Goal: Information Seeking & Learning: Learn about a topic

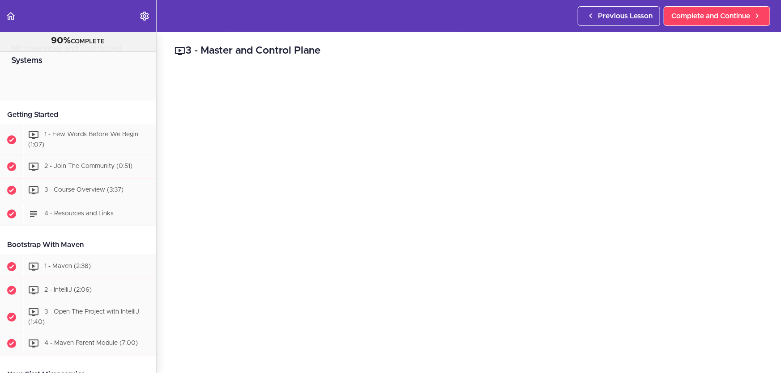
scroll to position [2880, 0]
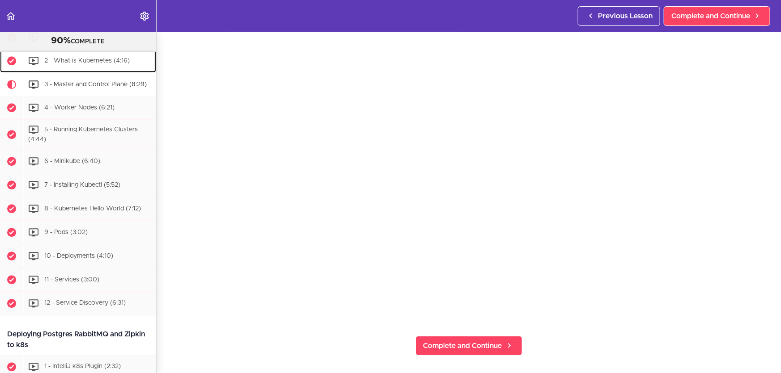
click at [111, 64] on span "2 - What is Kubernetes (4:16)" at bounding box center [86, 60] width 85 height 6
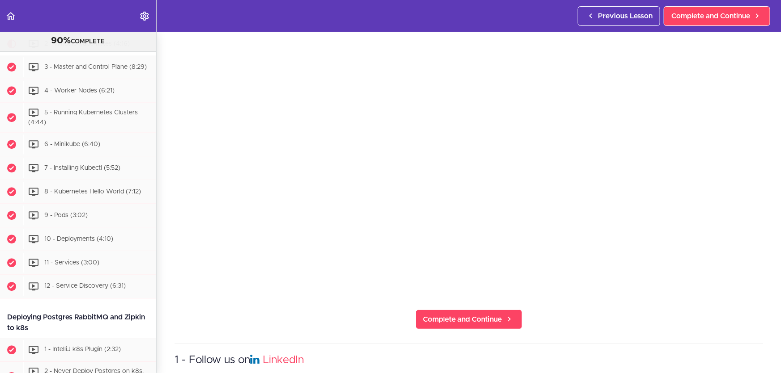
scroll to position [122, 0]
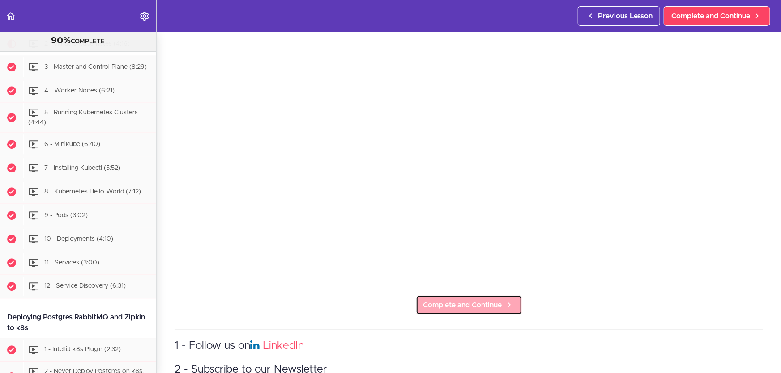
click at [474, 304] on span "Complete and Continue" at bounding box center [462, 305] width 79 height 11
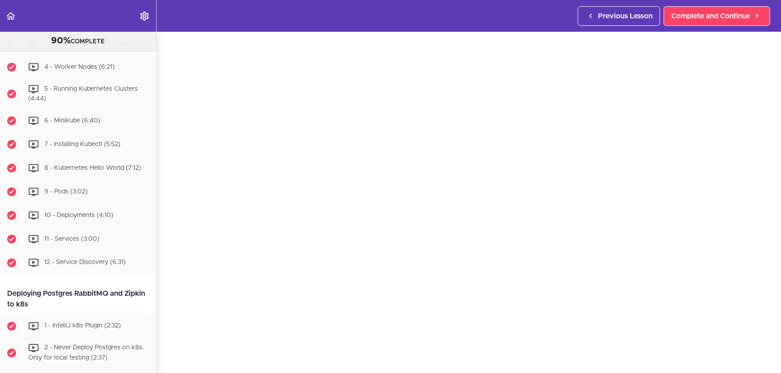
scroll to position [84, 0]
click at [473, 348] on link "Complete and Continue" at bounding box center [469, 343] width 106 height 20
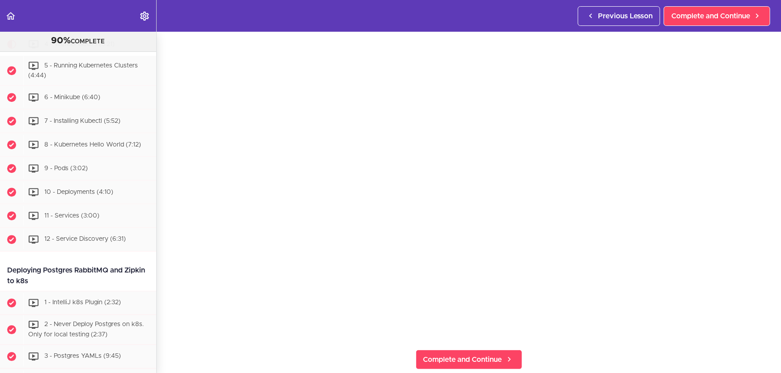
scroll to position [81, 0]
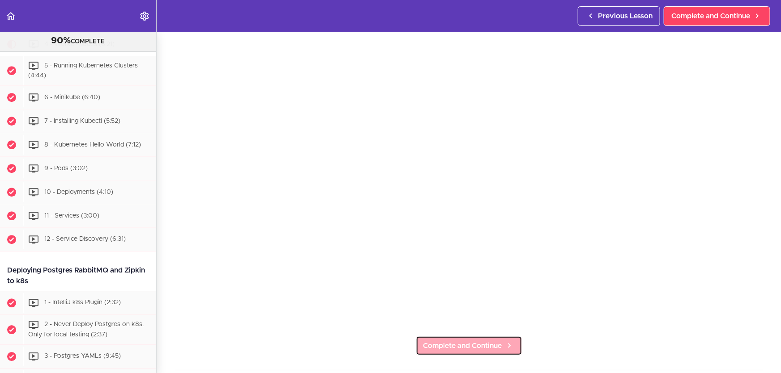
click at [498, 346] on span "Complete and Continue" at bounding box center [462, 346] width 79 height 11
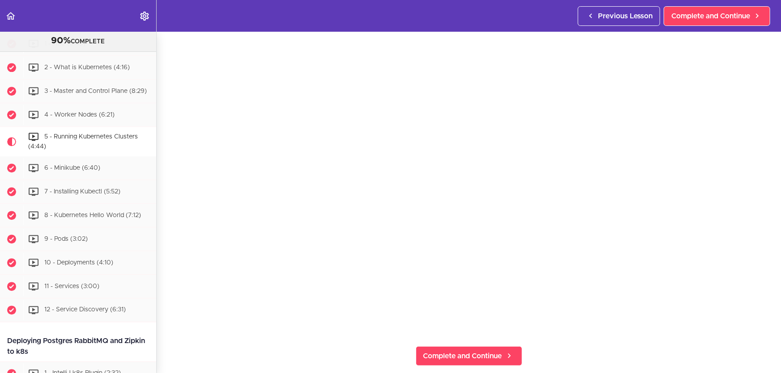
scroll to position [84, 0]
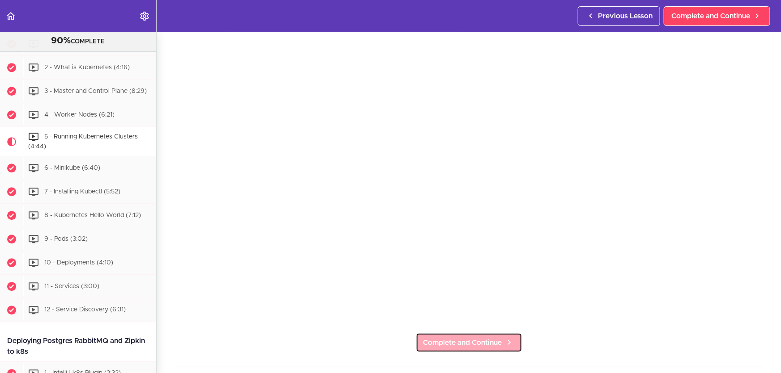
click at [487, 333] on link "Complete and Continue" at bounding box center [469, 343] width 106 height 20
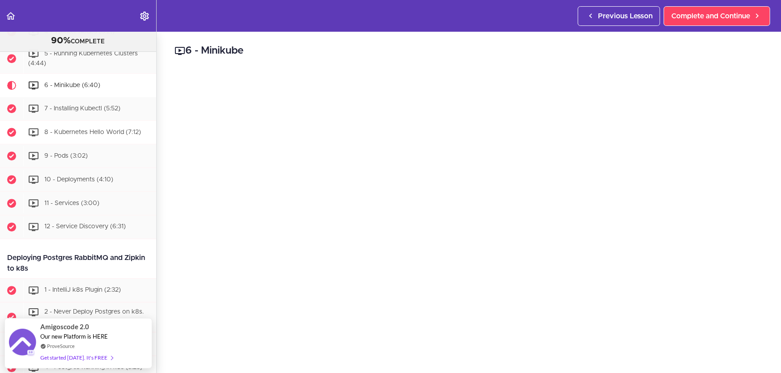
scroll to position [2916, 0]
